Goal: Navigation & Orientation: Find specific page/section

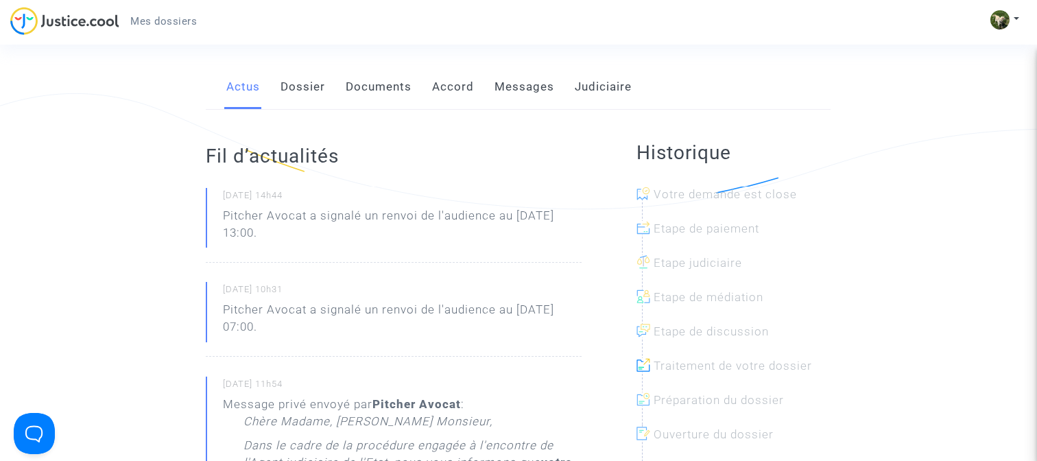
click at [392, 90] on link "Documents" at bounding box center [379, 86] width 66 height 45
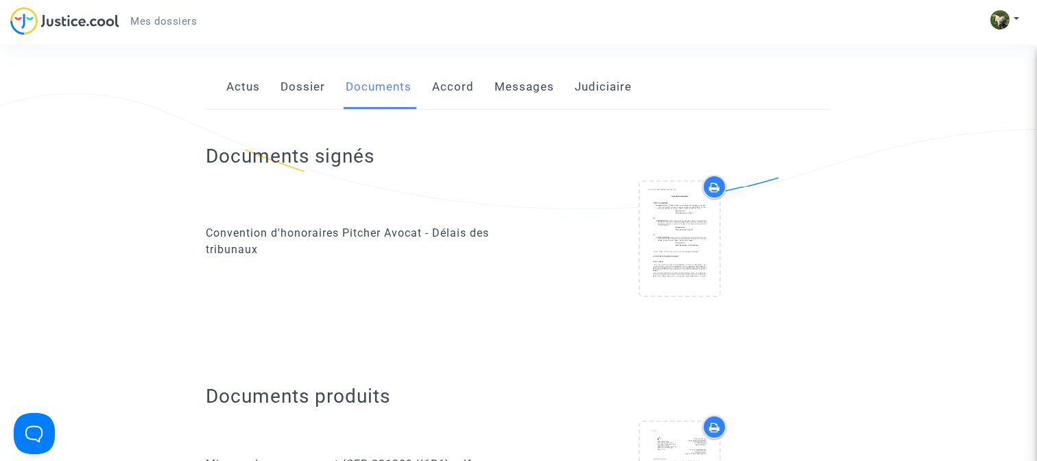
scroll to position [943, 0]
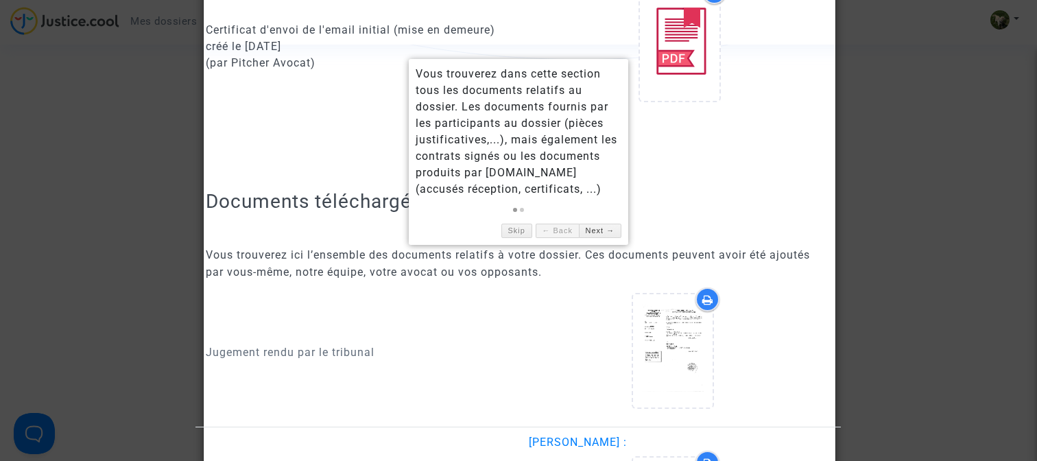
click at [521, 239] on div "Vous trouverez dans cette section tous les documents relatifs au dossier. Les d…" at bounding box center [518, 152] width 219 height 186
click at [513, 235] on link "Skip" at bounding box center [516, 231] width 31 height 14
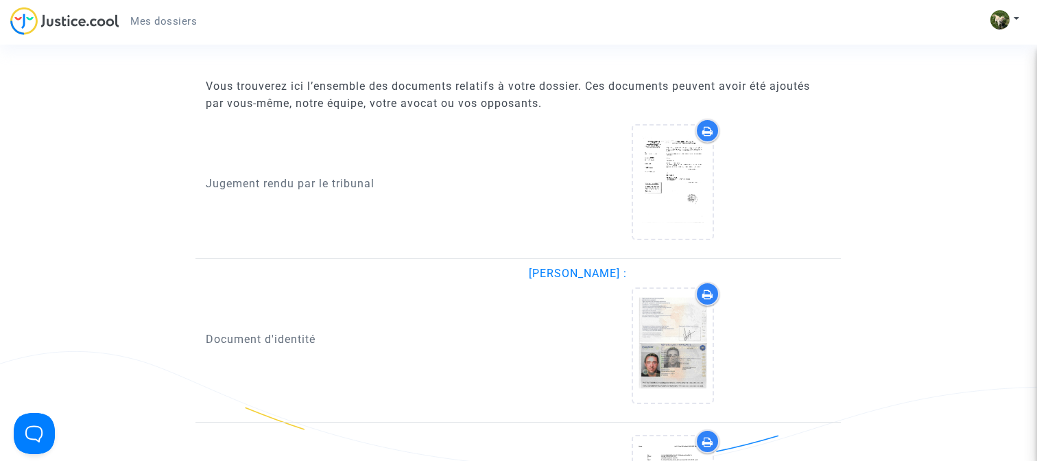
scroll to position [1124, 0]
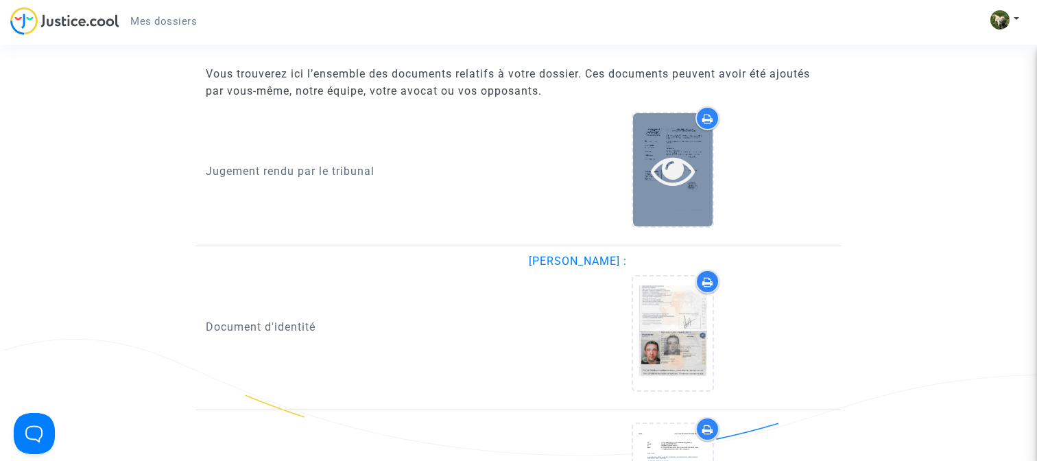
click at [665, 157] on icon at bounding box center [673, 170] width 45 height 44
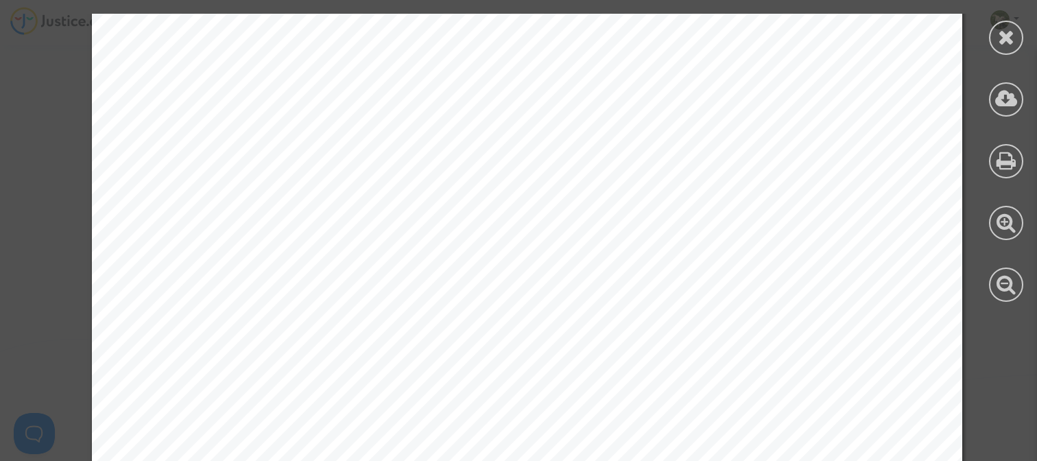
scroll to position [4056, 0]
click at [1012, 44] on icon at bounding box center [1006, 37] width 17 height 21
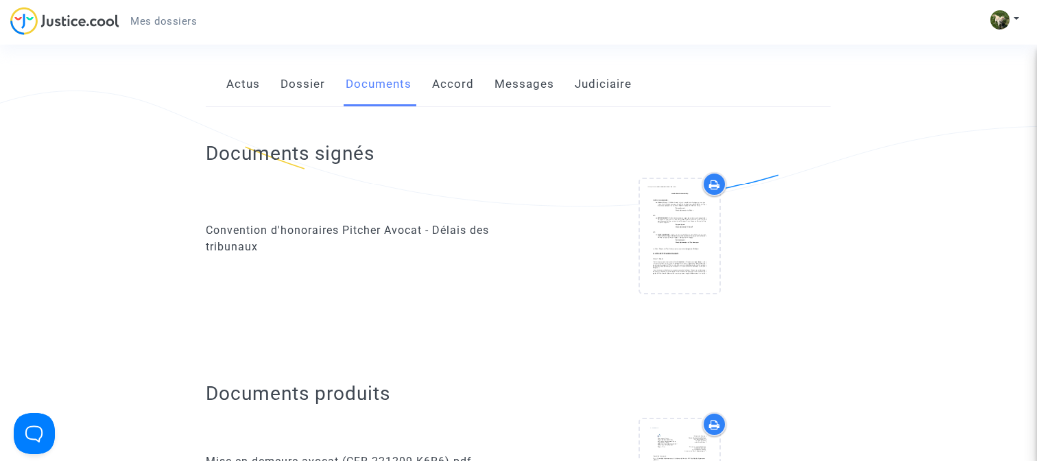
scroll to position [0, 0]
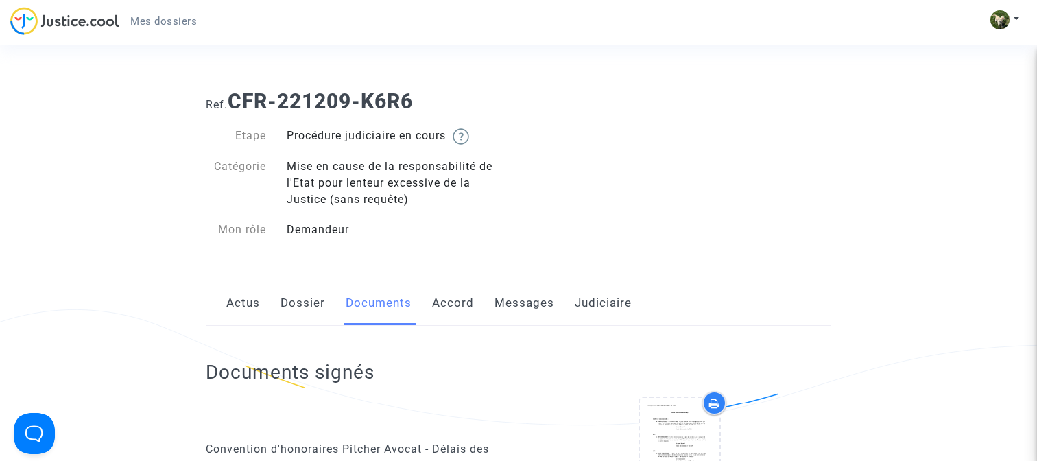
click at [288, 304] on link "Dossier" at bounding box center [303, 303] width 45 height 45
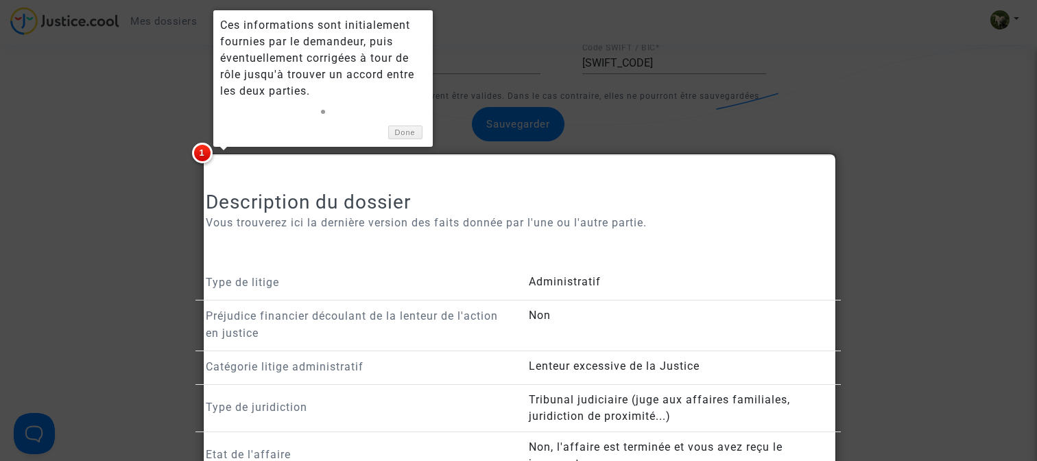
scroll to position [868, 0]
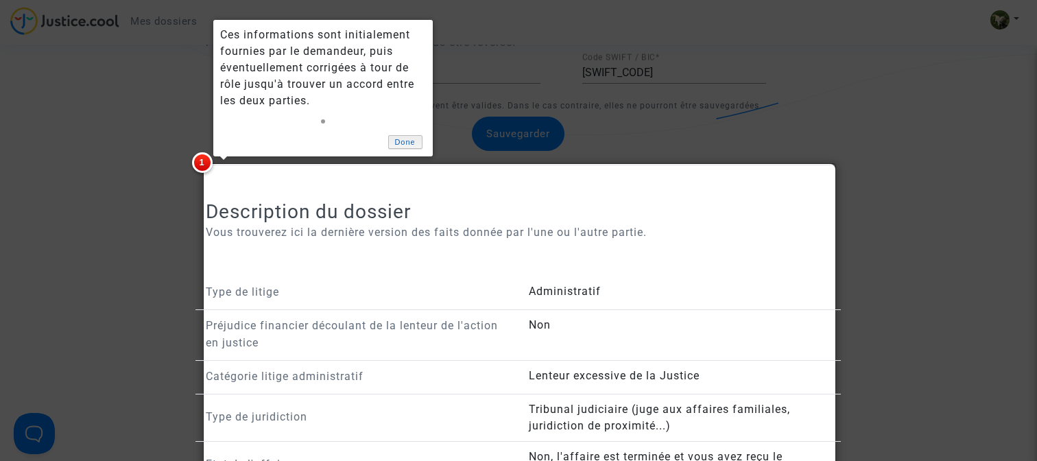
click at [403, 144] on link "Done" at bounding box center [405, 142] width 34 height 14
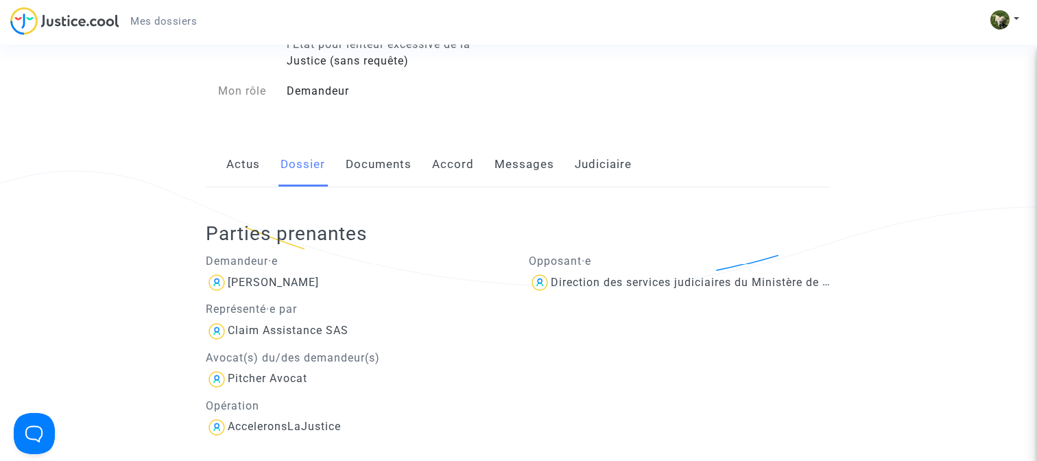
scroll to position [0, 0]
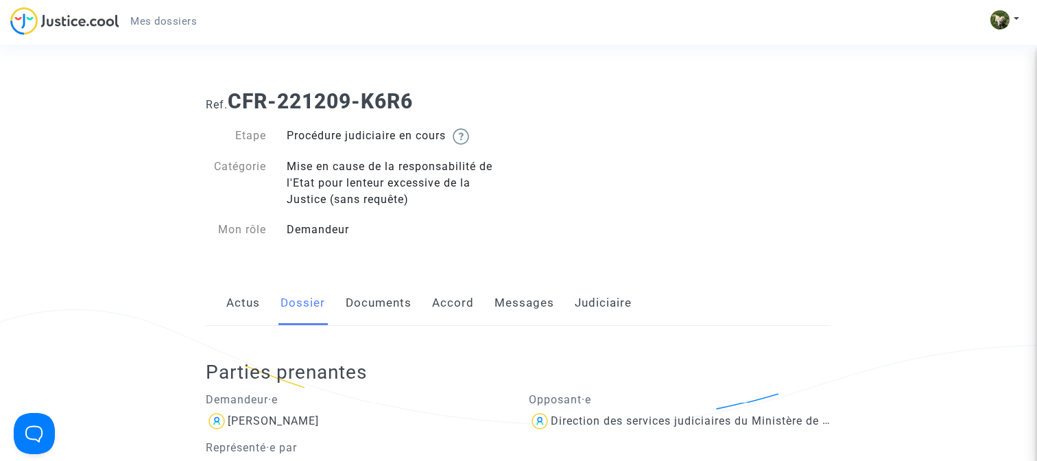
click at [169, 14] on link "Mes dossiers" at bounding box center [163, 21] width 88 height 21
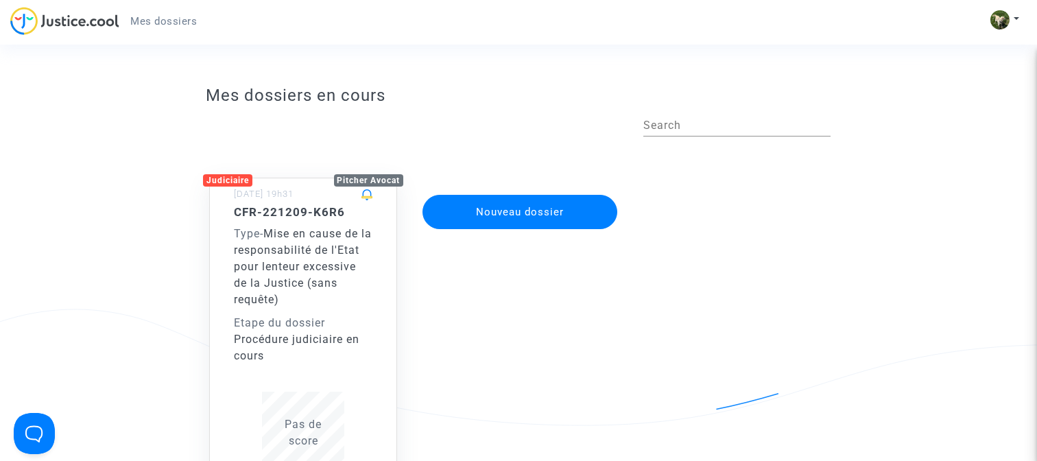
click at [280, 289] on span "Mise en cause de la responsabilité de l'Etat pour lenteur excessive de la Justi…" at bounding box center [303, 266] width 138 height 79
